Goal: Check status: Check status

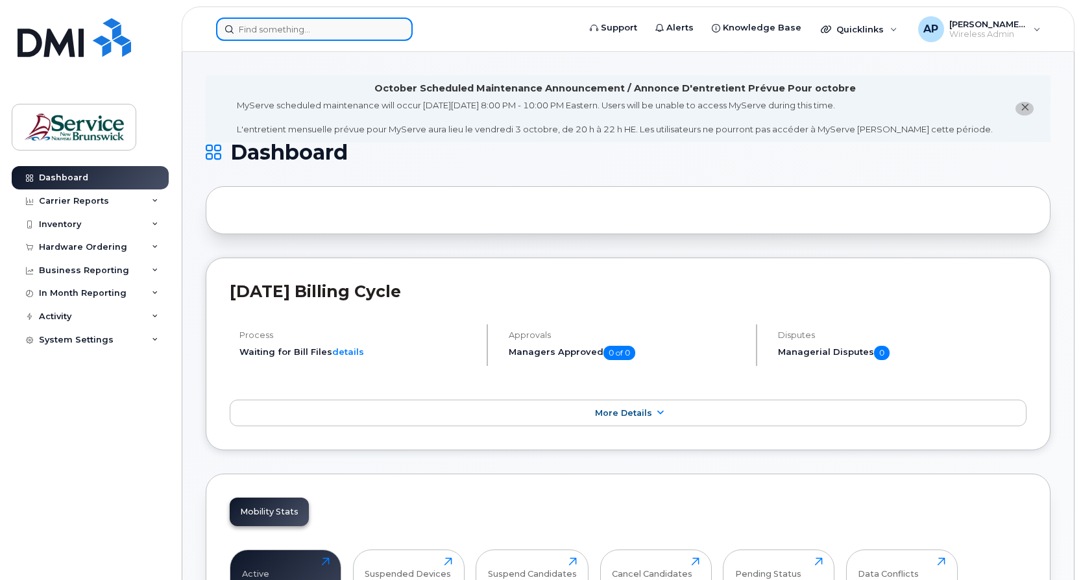
click at [281, 25] on input at bounding box center [314, 29] width 197 height 23
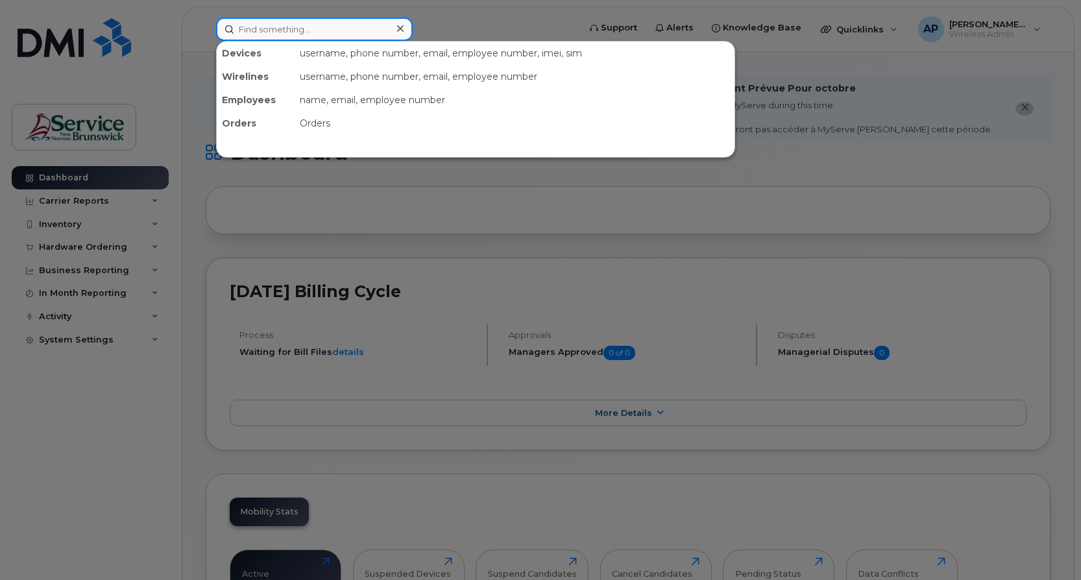
paste input "251-2442"
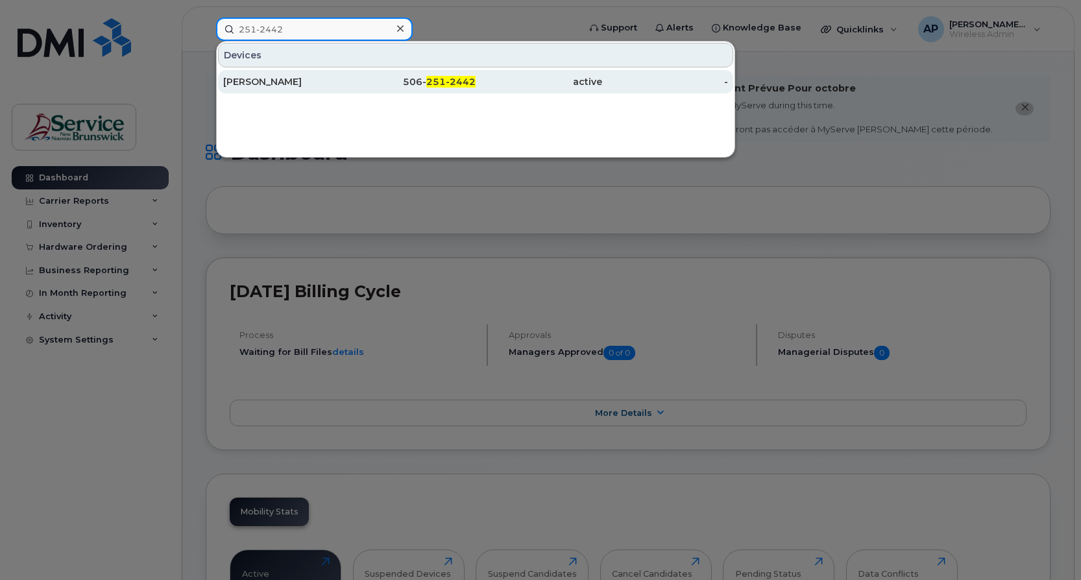
type input "251-2442"
click at [431, 82] on span "251-2442" at bounding box center [450, 82] width 49 height 12
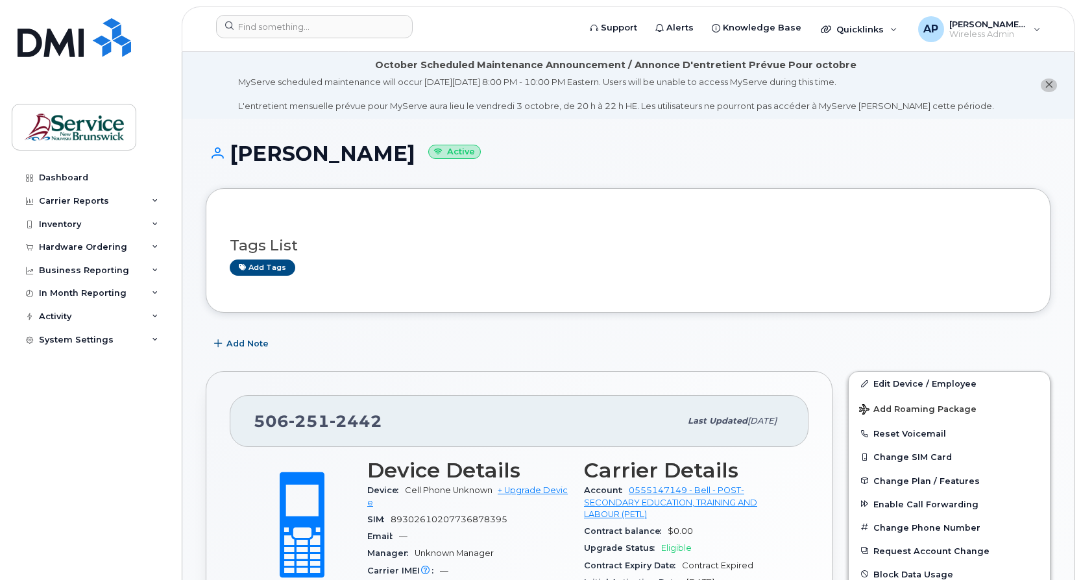
click at [1047, 162] on h1 "Lise Deschenes Active" at bounding box center [628, 153] width 844 height 23
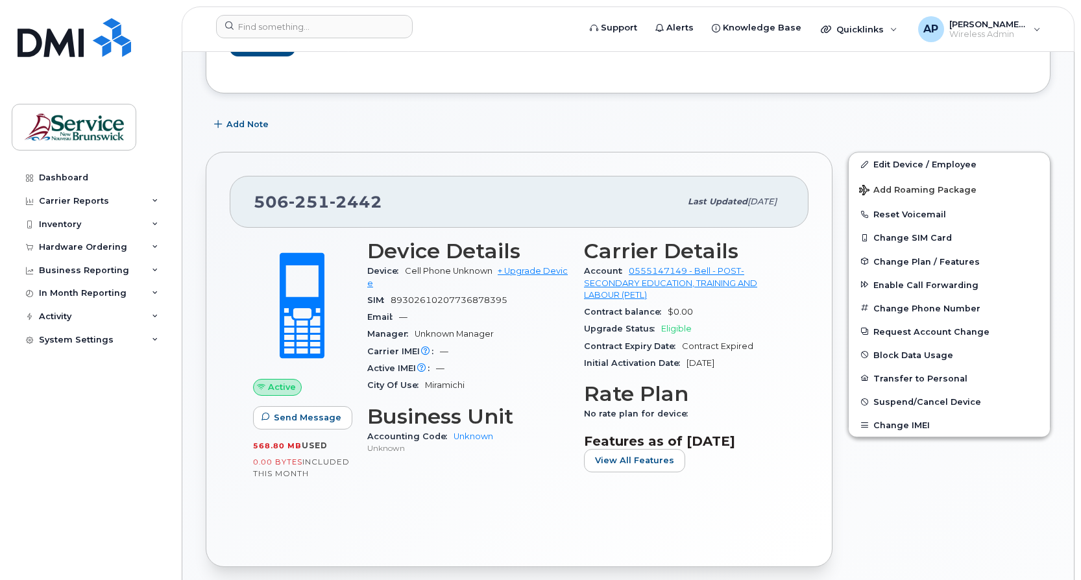
scroll to position [259, 0]
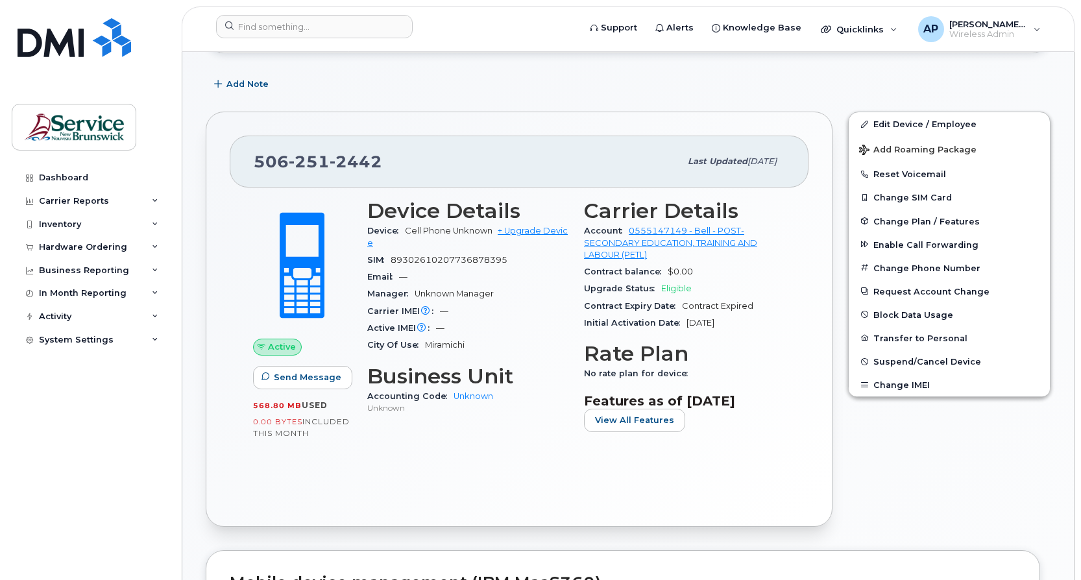
click at [520, 264] on div "SIM 89302610207736878395" at bounding box center [467, 260] width 201 height 17
click at [549, 248] on div "Device Cell Phone Unknown + Upgrade Device" at bounding box center [467, 236] width 201 height 29
